Goal: Check status

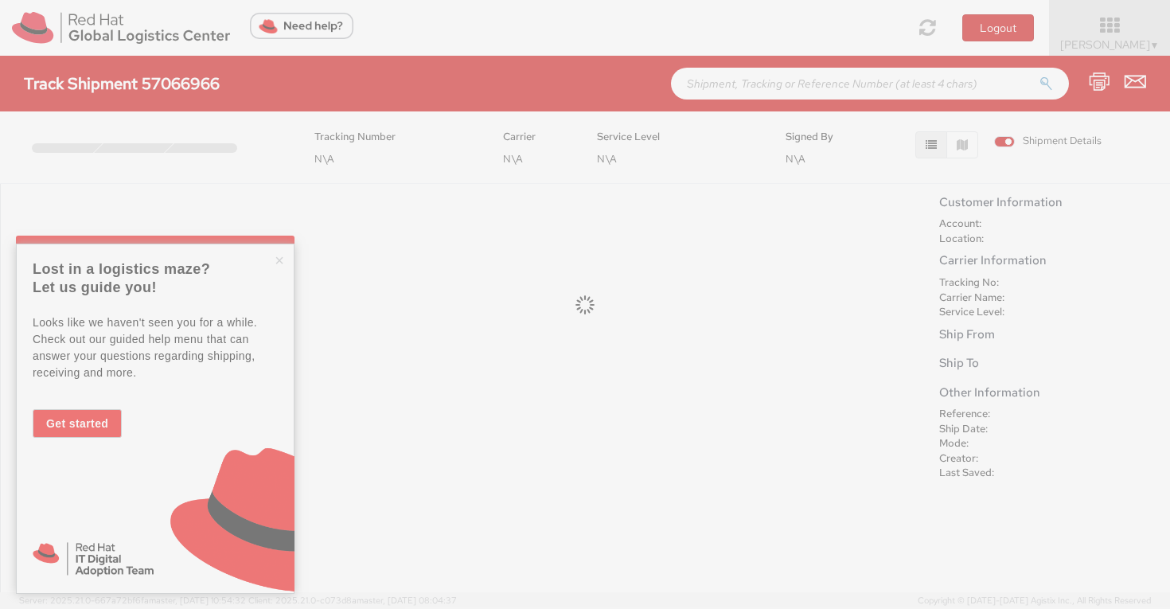
click at [278, 269] on div at bounding box center [585, 304] width 1170 height 609
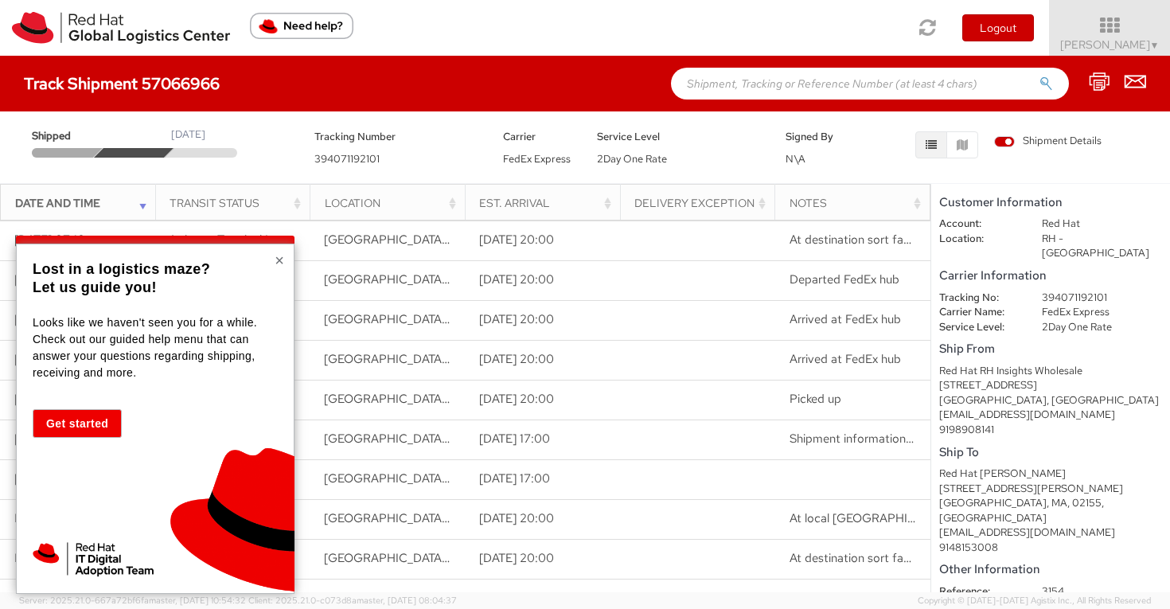
click at [281, 262] on button "×" at bounding box center [280, 260] width 10 height 16
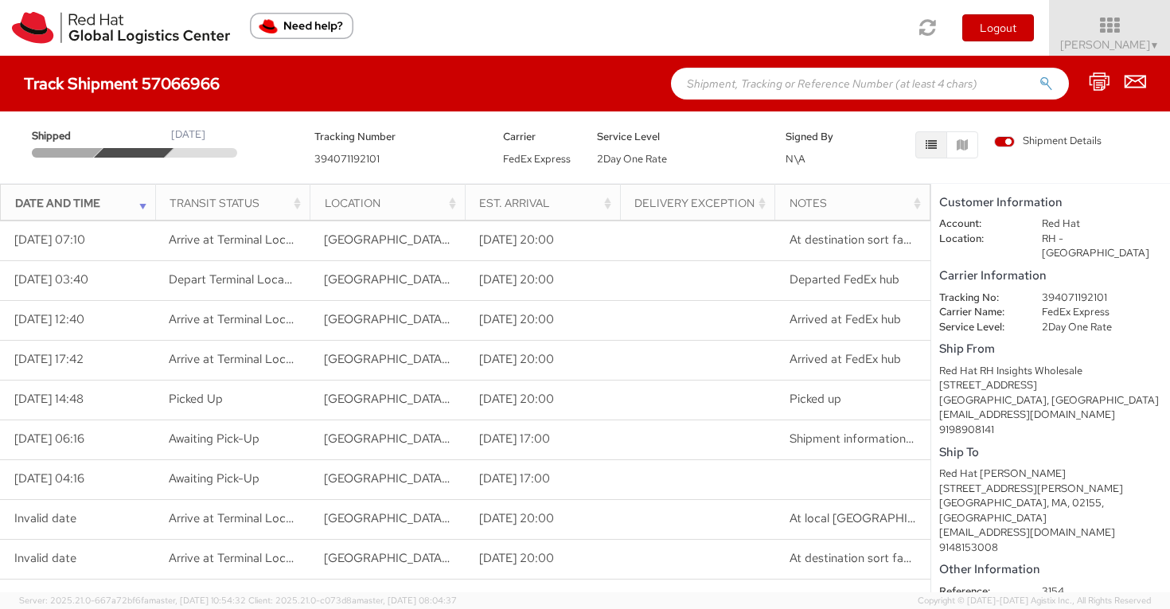
click at [775, 79] on input "text" at bounding box center [870, 84] width 398 height 32
paste input "Hey, Happy Monday! I got assigned this last week and was talking to Alberto and…"
type input "Hey, Happy Monday! I got assigned this last week and was talking to Alberto and…"
click at [810, 87] on input "text" at bounding box center [870, 84] width 398 height 32
paste input "394071192101"
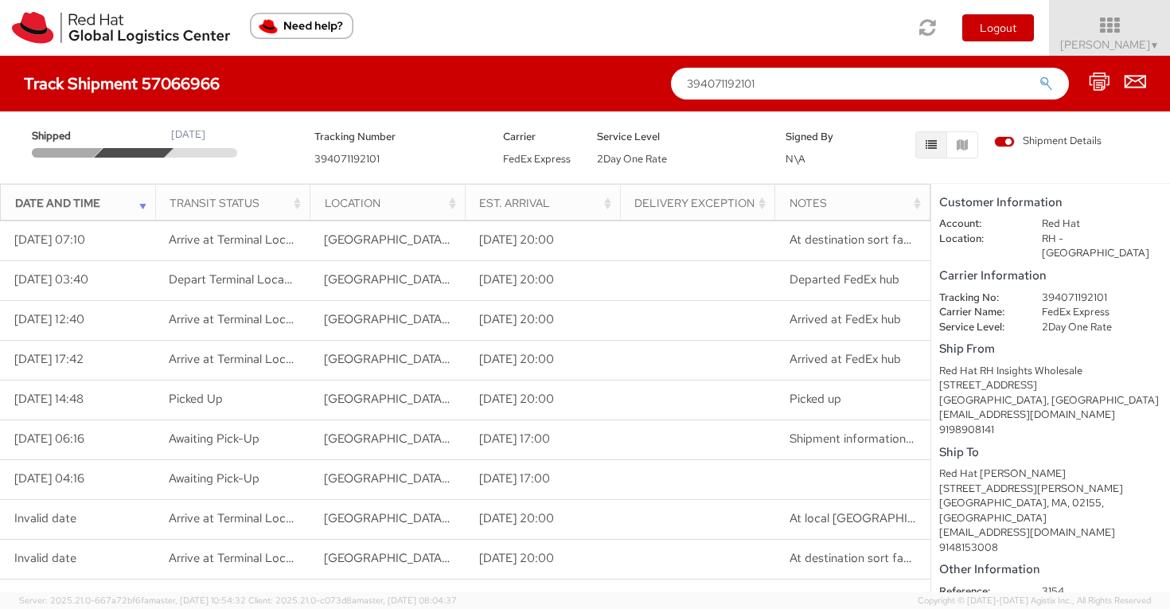
click at [1040, 76] on button "submit" at bounding box center [1047, 85] width 14 height 19
click at [810, 87] on input "394071192101" at bounding box center [870, 84] width 398 height 32
type input "394071192101"
click at [1040, 76] on button "submit" at bounding box center [1047, 85] width 14 height 19
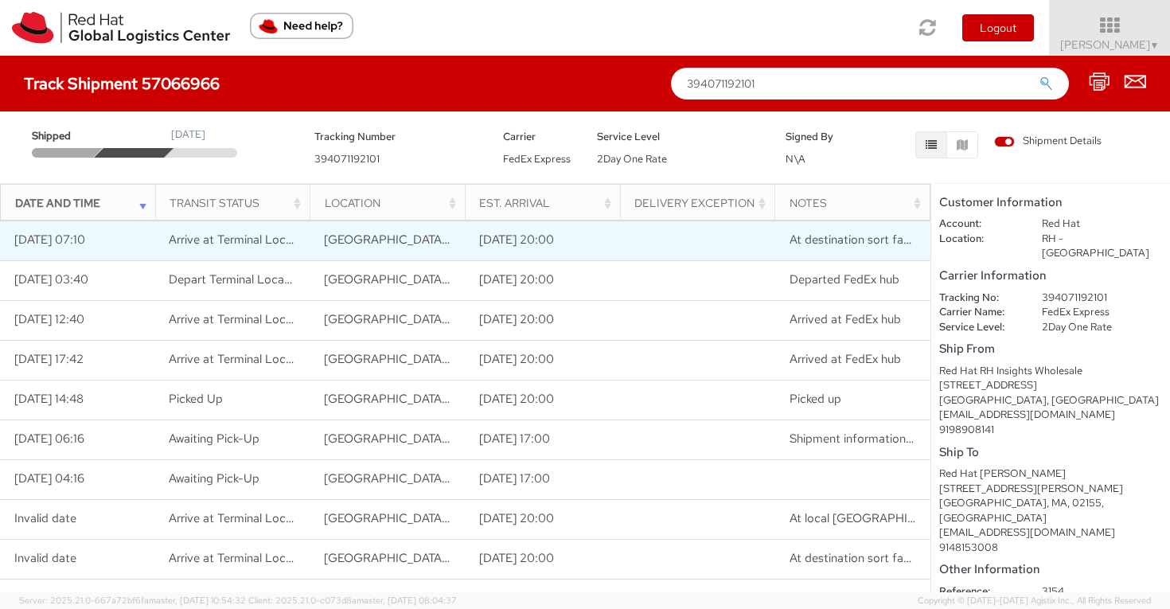
click at [708, 252] on td at bounding box center [697, 241] width 155 height 40
